Goal: Transaction & Acquisition: Purchase product/service

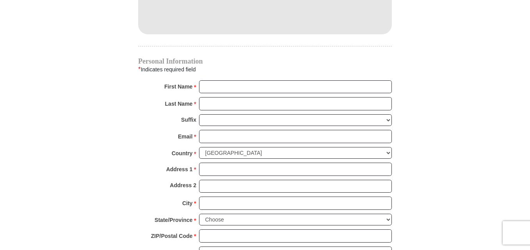
scroll to position [790, 0]
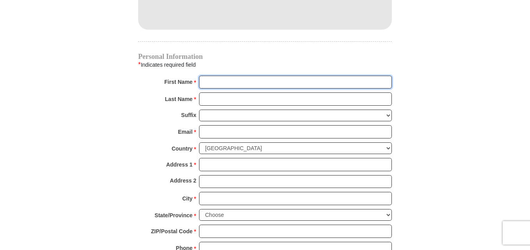
click at [239, 76] on input "First Name *" at bounding box center [295, 82] width 193 height 13
type input "[PERSON_NAME]"
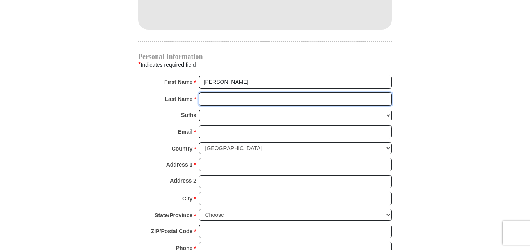
click at [248, 92] on input "Last Name *" at bounding box center [295, 98] width 193 height 13
type input "Boateng"
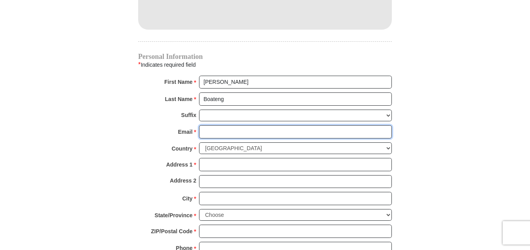
click at [231, 125] on input "Email *" at bounding box center [295, 131] width 193 height 13
type input "[EMAIL_ADDRESS][DOMAIN_NAME]"
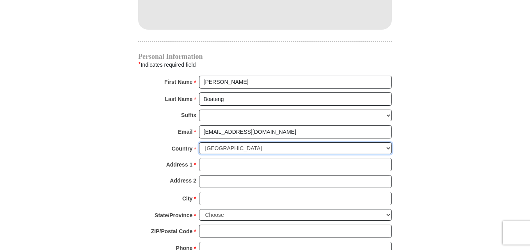
select select "GB"
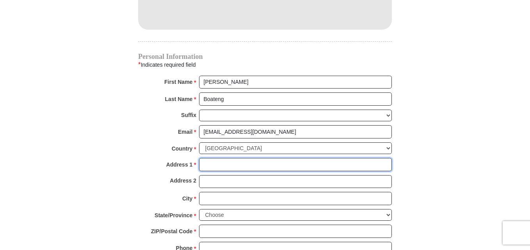
type input "[PERSON_NAME]"
type input "[GEOGRAPHIC_DATA][PERSON_NAME]"
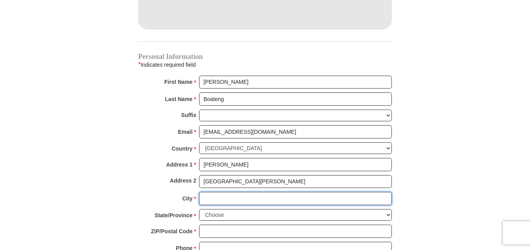
type input "MAIDENHEAD"
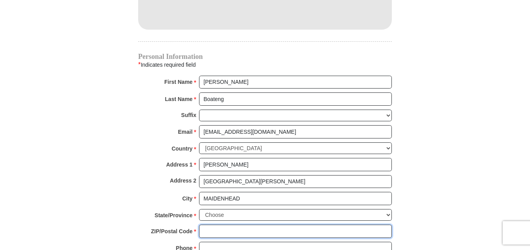
type input "SL6 1UG"
type input "01628784455"
click at [387, 209] on select "Choose Antrim [GEOGRAPHIC_DATA] [GEOGRAPHIC_DATA] [GEOGRAPHIC_DATA] [GEOGRAPHIC…" at bounding box center [295, 215] width 193 height 12
select select "BERKS"
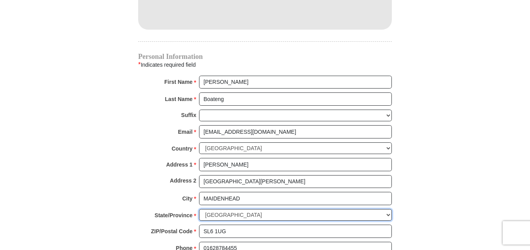
click at [199, 209] on select "Choose Antrim [GEOGRAPHIC_DATA] [GEOGRAPHIC_DATA] [GEOGRAPHIC_DATA] [GEOGRAPHIC…" at bounding box center [295, 215] width 193 height 12
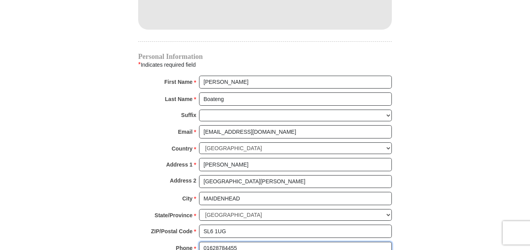
click at [253, 242] on input "01628784455" at bounding box center [295, 248] width 193 height 13
type input "0"
type input "[PHONE_NUMBER]"
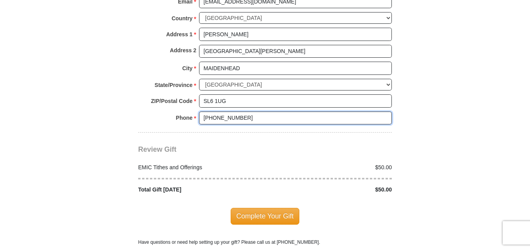
scroll to position [936, 0]
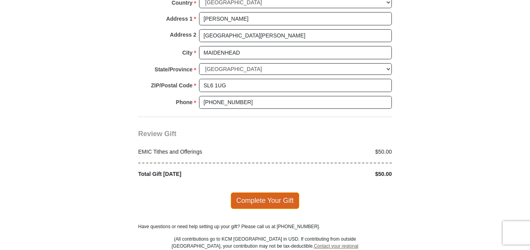
click at [270, 192] on span "Complete Your Gift" at bounding box center [265, 200] width 69 height 16
